Goal: Task Accomplishment & Management: Use online tool/utility

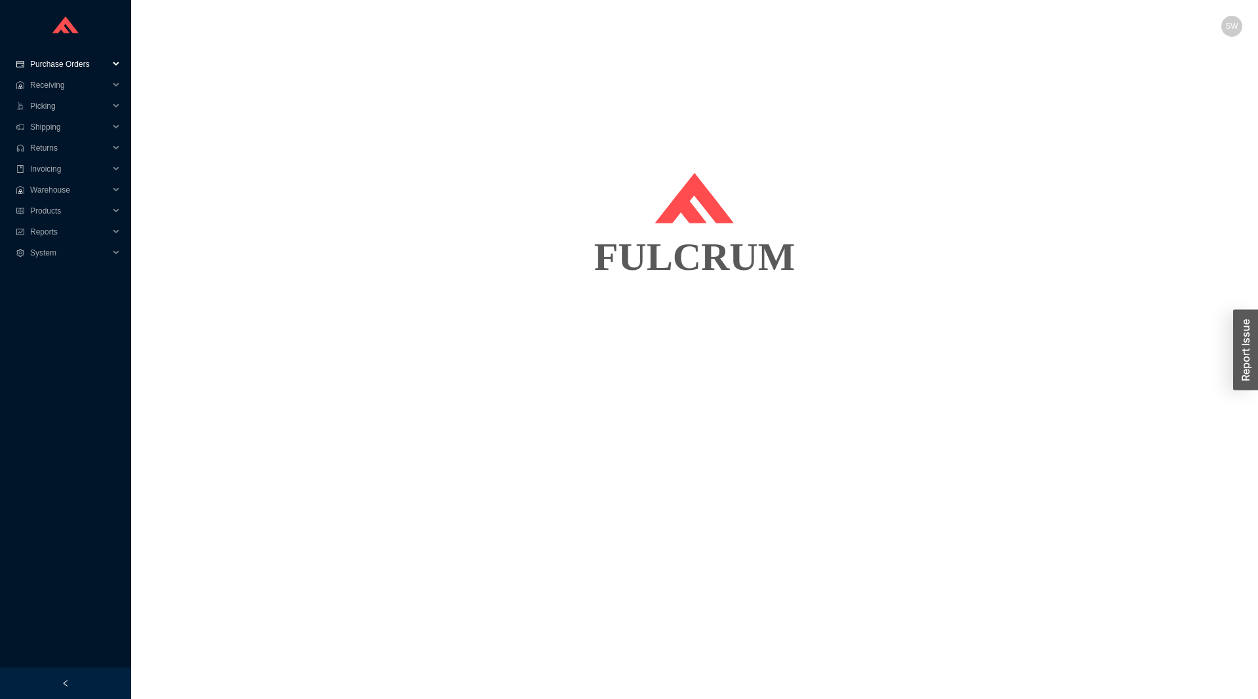
click at [85, 73] on span "Purchase Orders" at bounding box center [69, 64] width 79 height 21
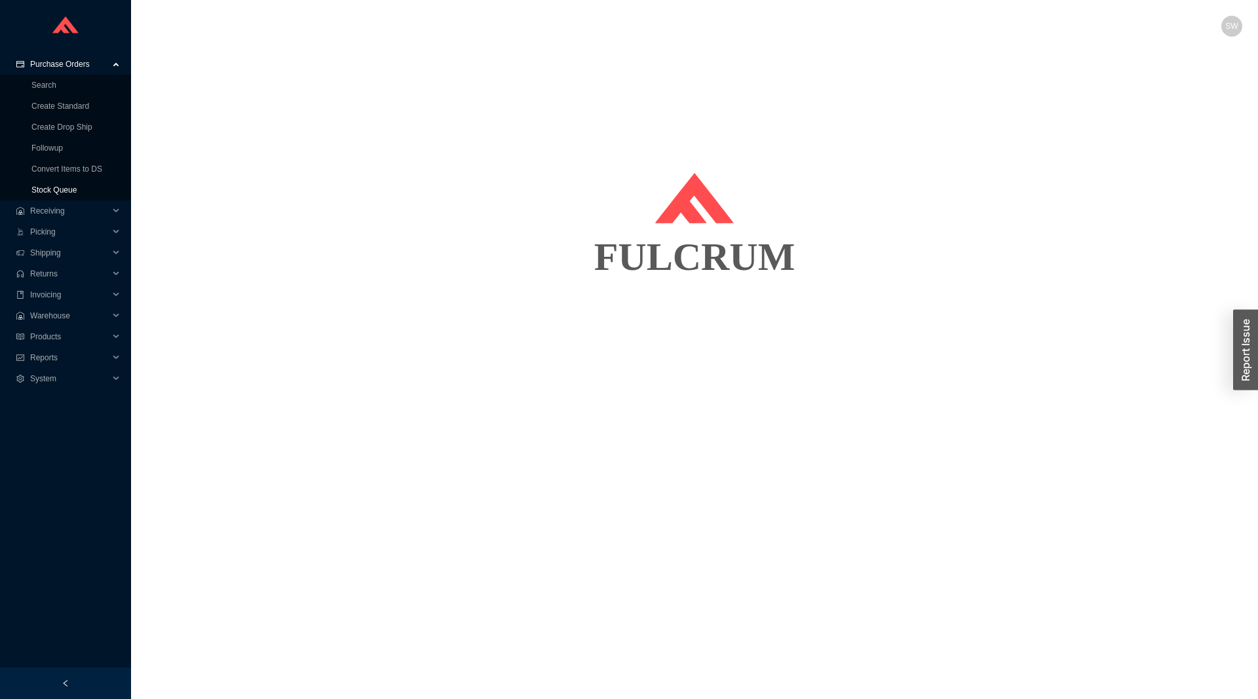
click at [70, 185] on link "Stock Queue" at bounding box center [53, 189] width 45 height 9
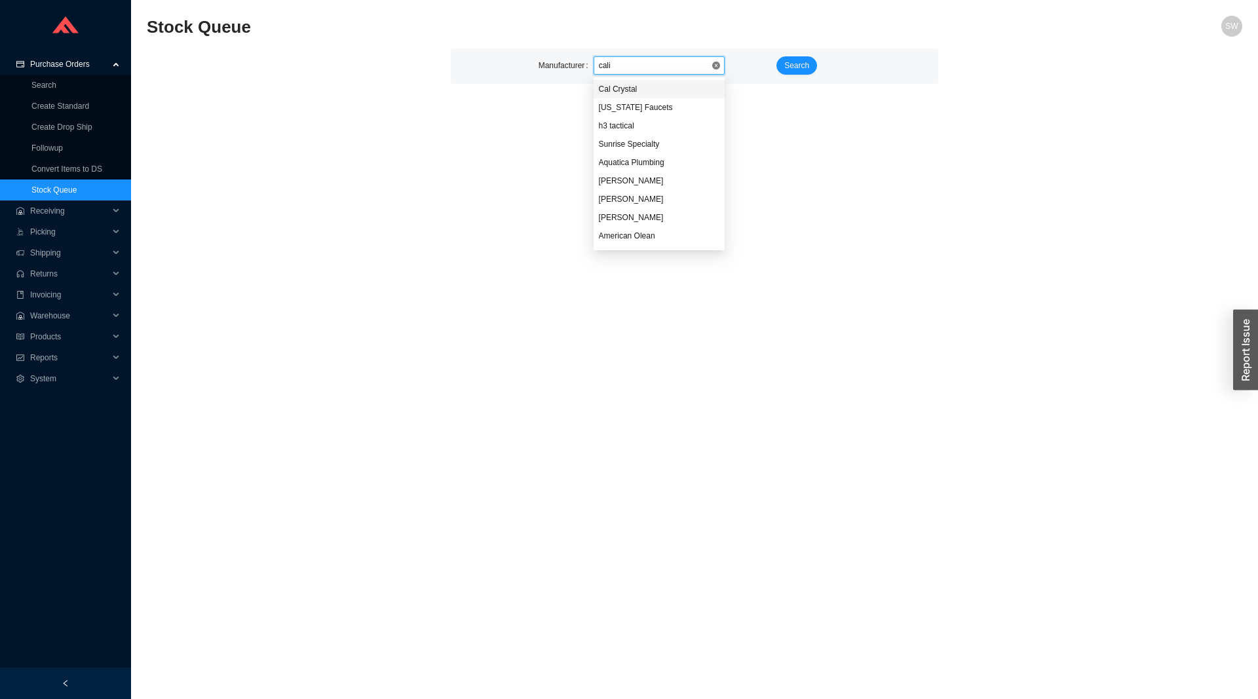
type input "calif"
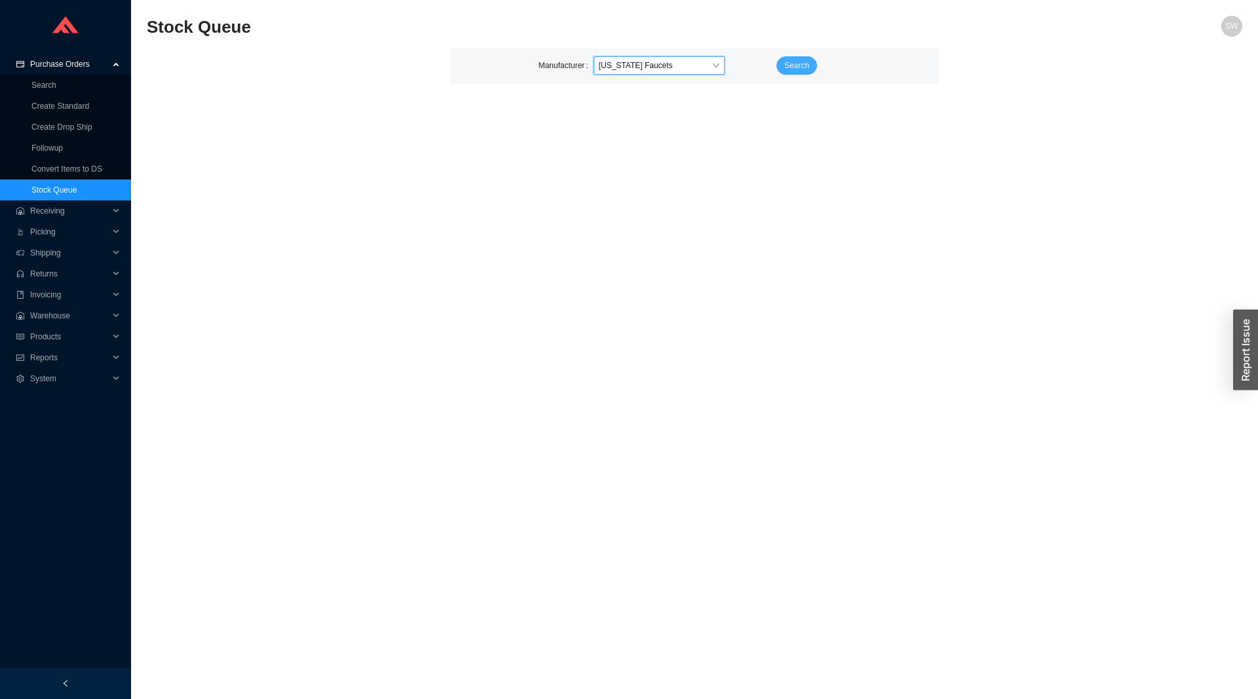
click at [790, 72] on span "Search" at bounding box center [796, 65] width 25 height 13
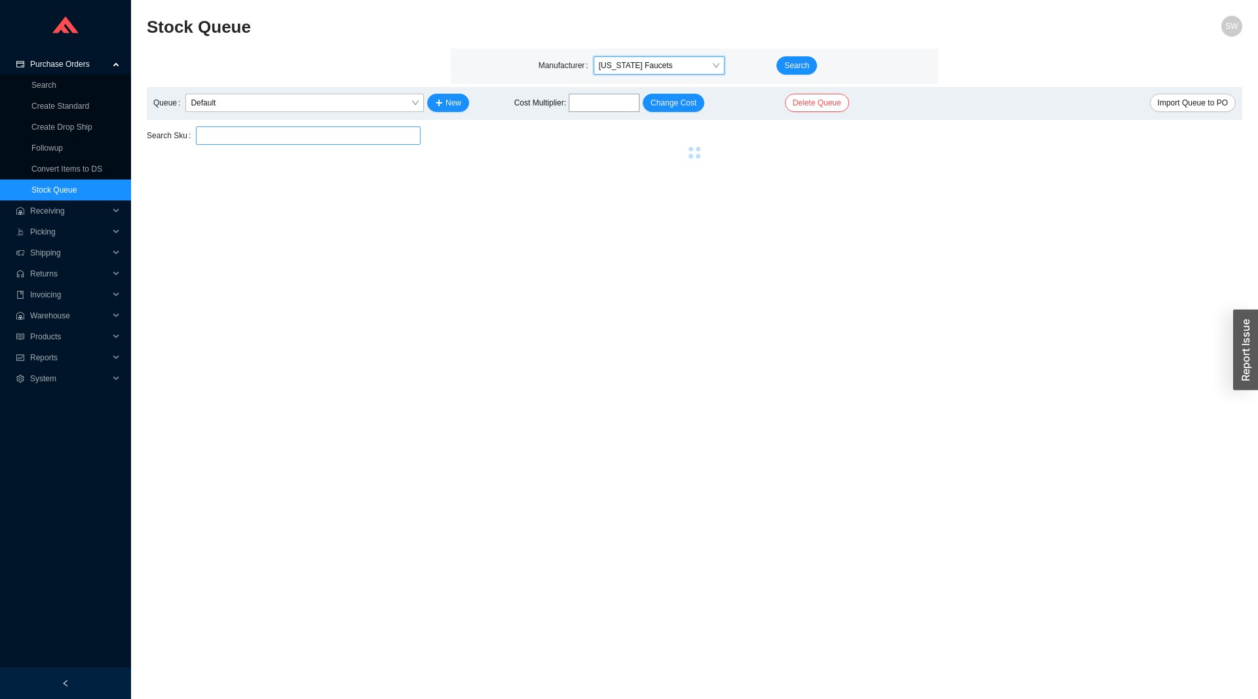
click at [307, 134] on input "search" at bounding box center [308, 135] width 214 height 17
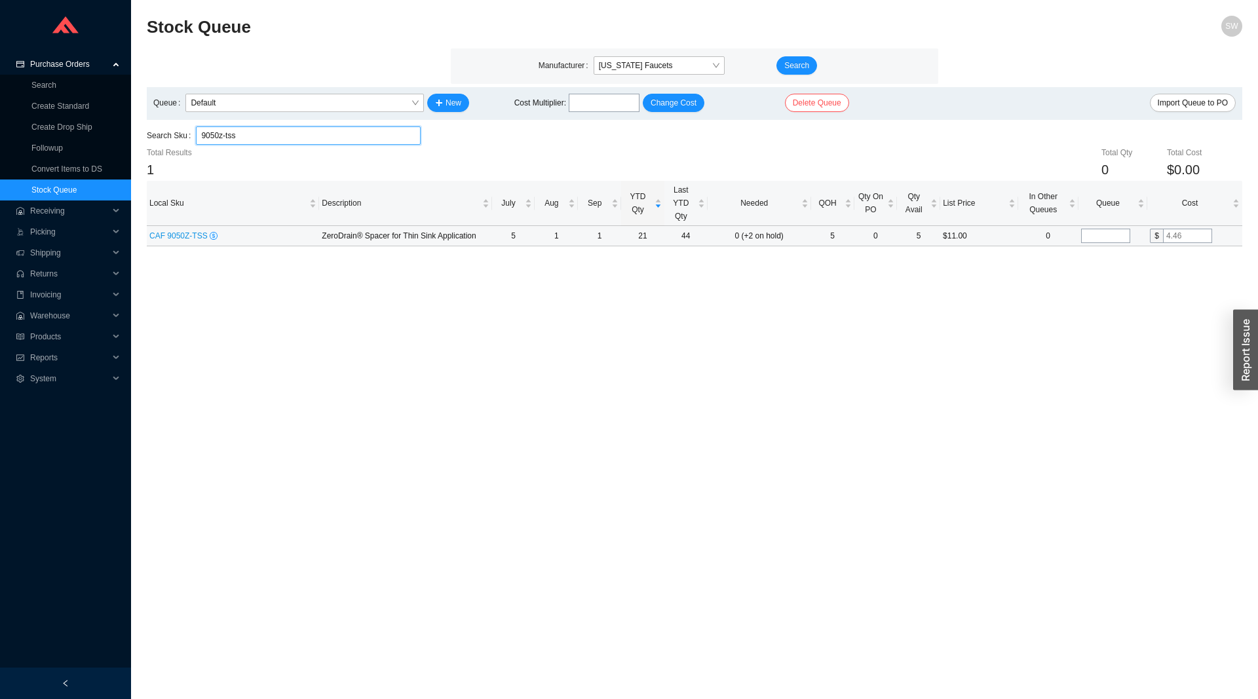
type input "9050z-tss"
click at [1102, 233] on input "tel" at bounding box center [1105, 236] width 49 height 14
type input "20"
click at [1090, 270] on main "Stock Queue SW Manufacturer [US_STATE] Faucets Search Queue Default New Cost Mu…" at bounding box center [694, 357] width 1095 height 683
